Goal: Information Seeking & Learning: Compare options

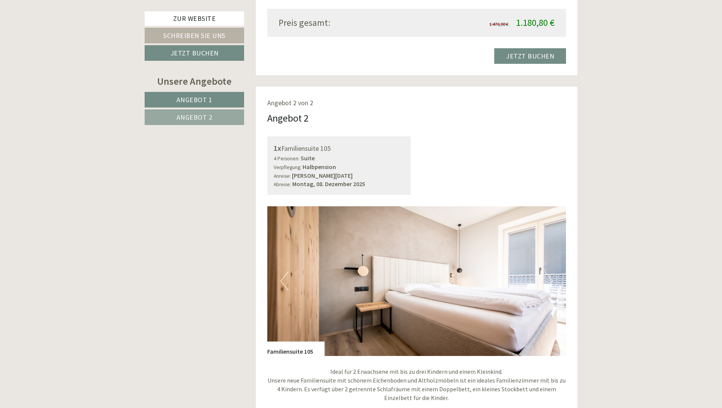
scroll to position [836, 0]
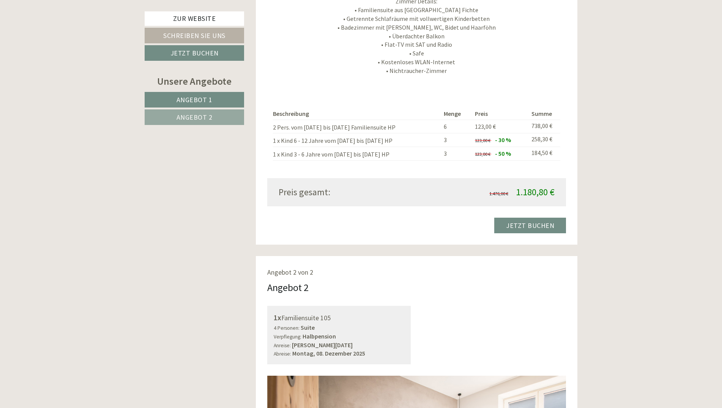
click at [184, 102] on span "Angebot 1" at bounding box center [195, 99] width 36 height 9
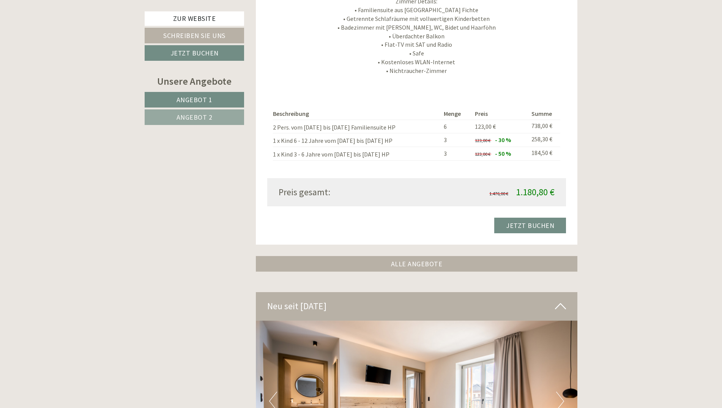
scroll to position [517, 0]
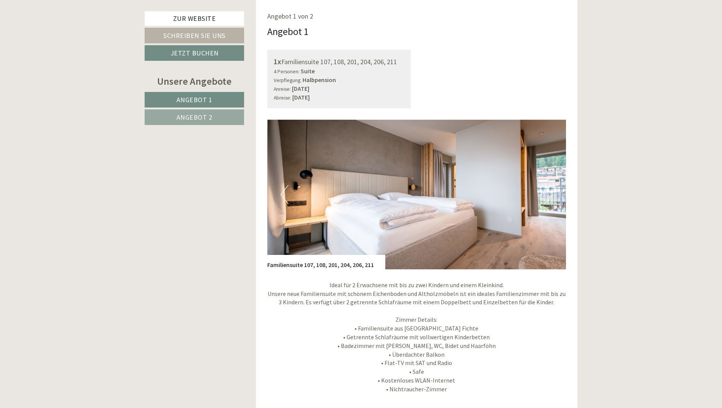
click at [197, 117] on span "Angebot 2" at bounding box center [195, 117] width 36 height 9
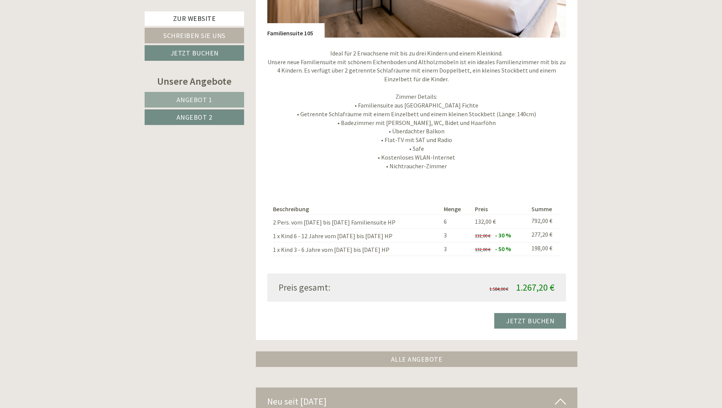
scroll to position [745, 0]
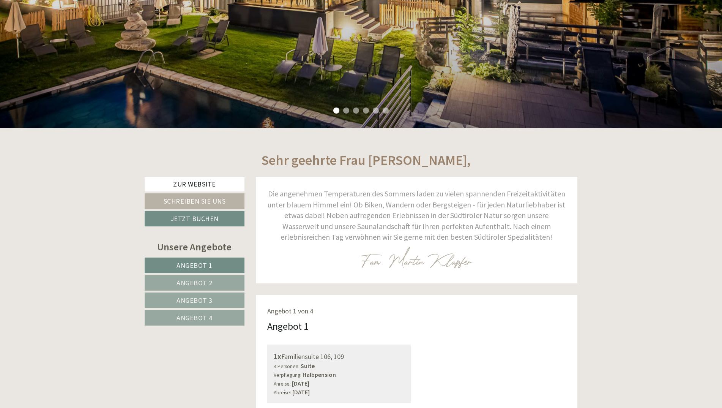
scroll to position [342, 0]
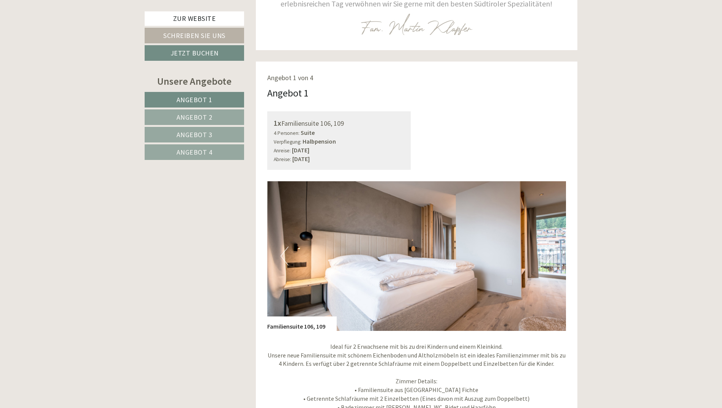
click at [196, 113] on link "Angebot 2" at bounding box center [195, 117] width 100 height 16
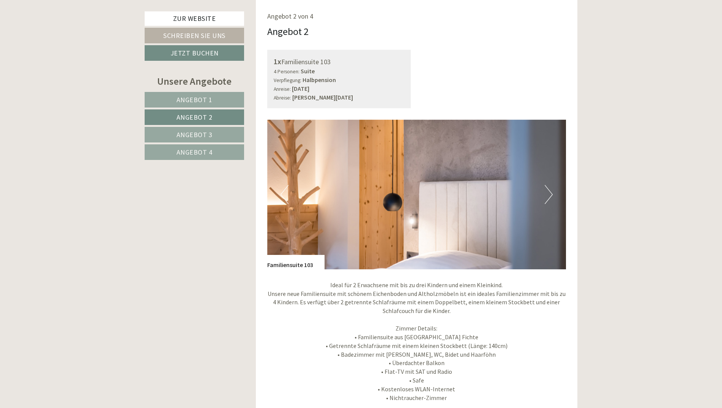
click at [199, 132] on span "Angebot 3" at bounding box center [195, 134] width 36 height 9
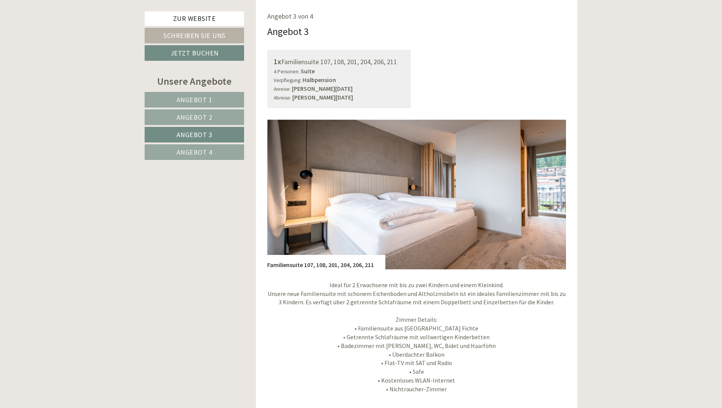
click at [196, 148] on span "Angebot 4" at bounding box center [195, 152] width 36 height 9
